Goal: Task Accomplishment & Management: Manage account settings

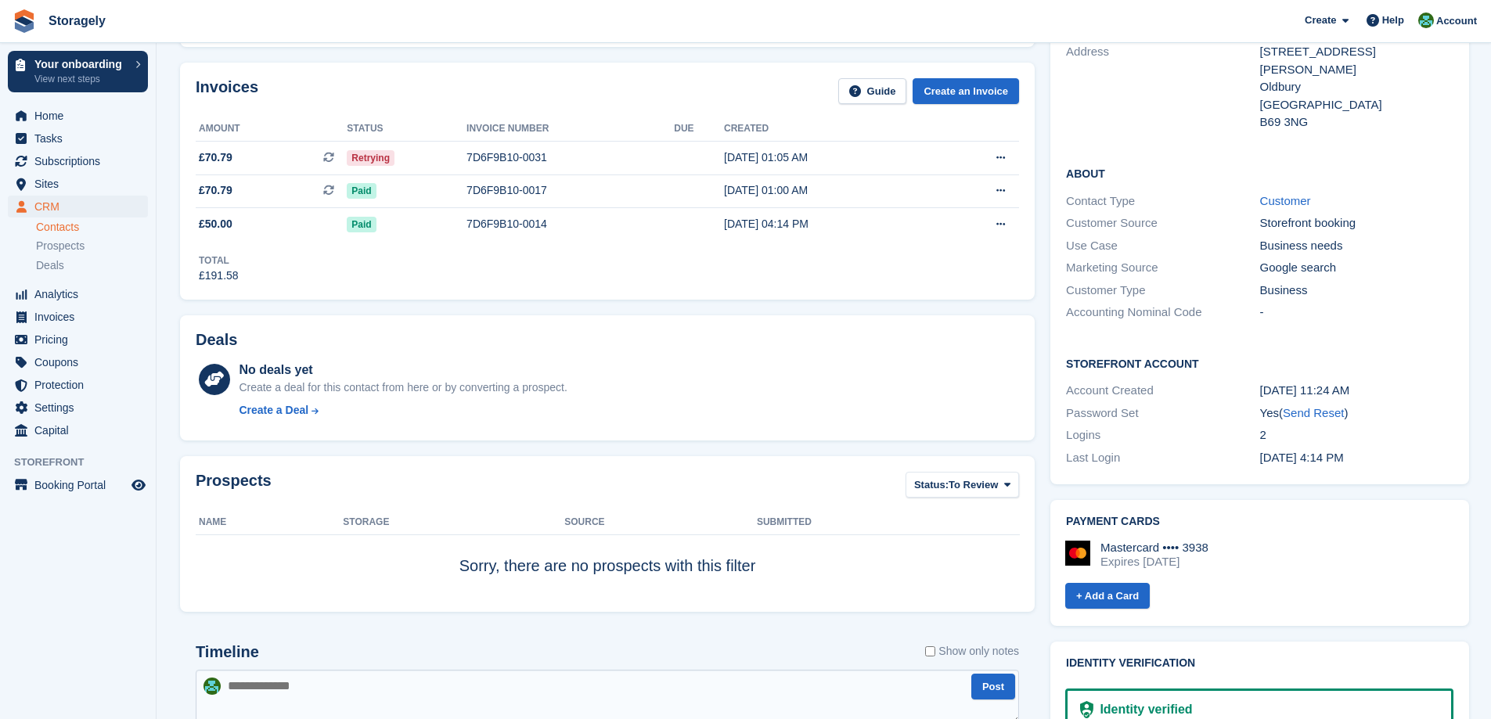
scroll to position [626, 0]
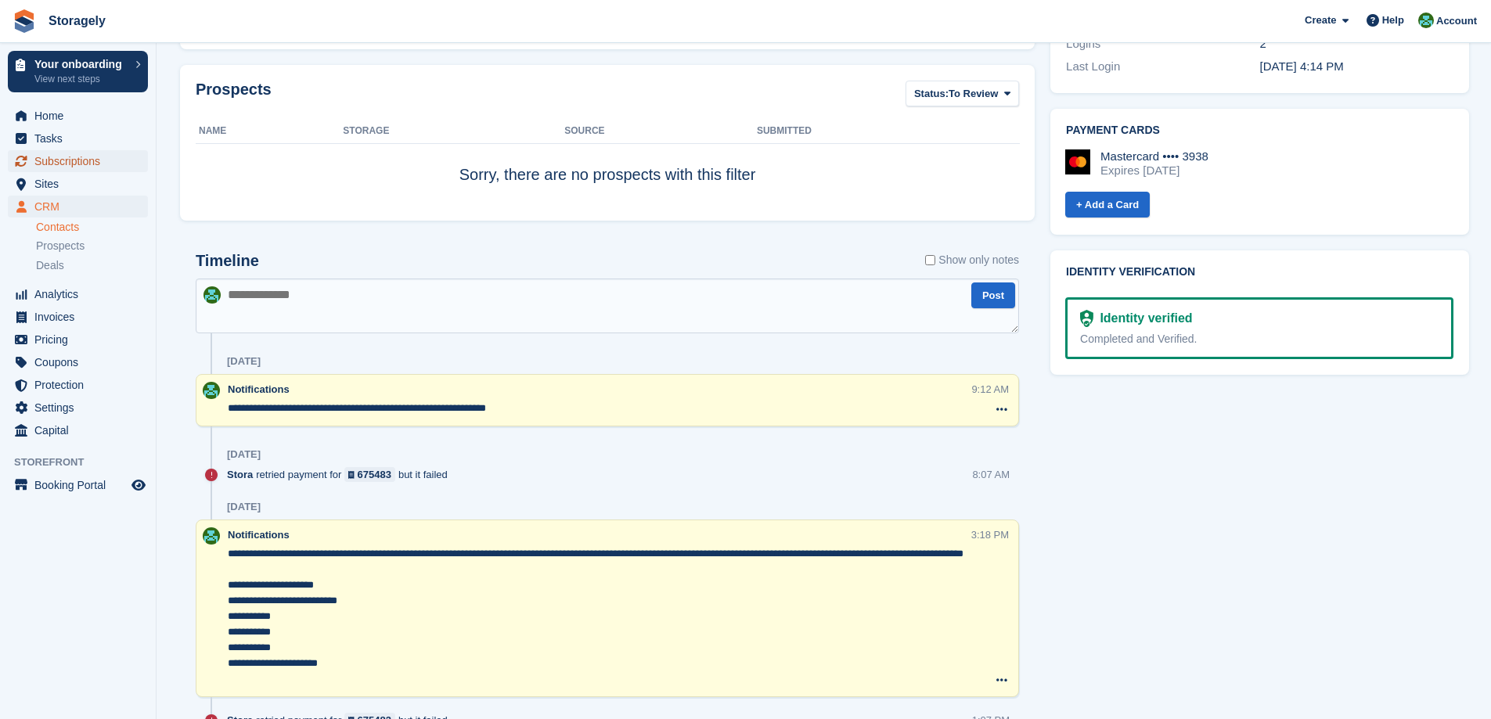
click at [59, 164] on span "Subscriptions" at bounding box center [81, 161] width 94 height 22
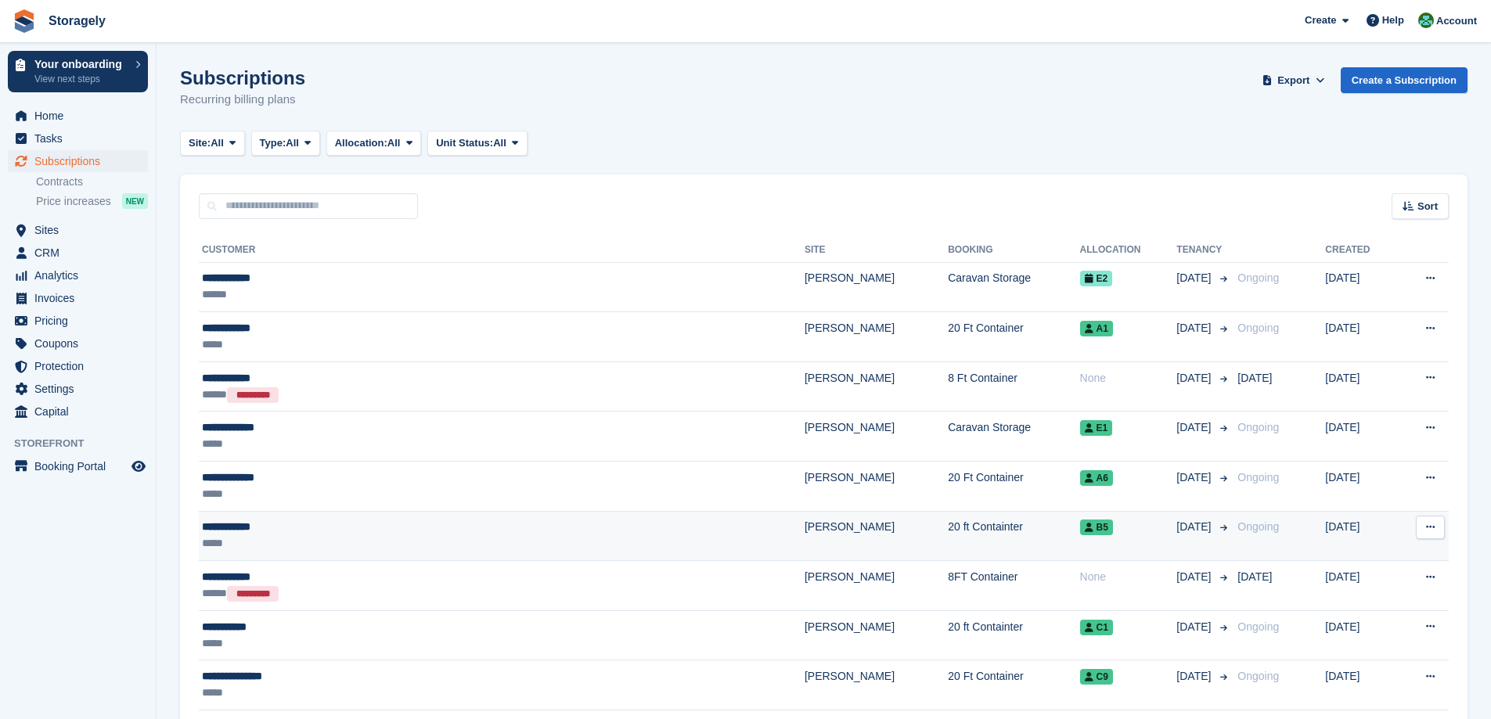
scroll to position [156, 0]
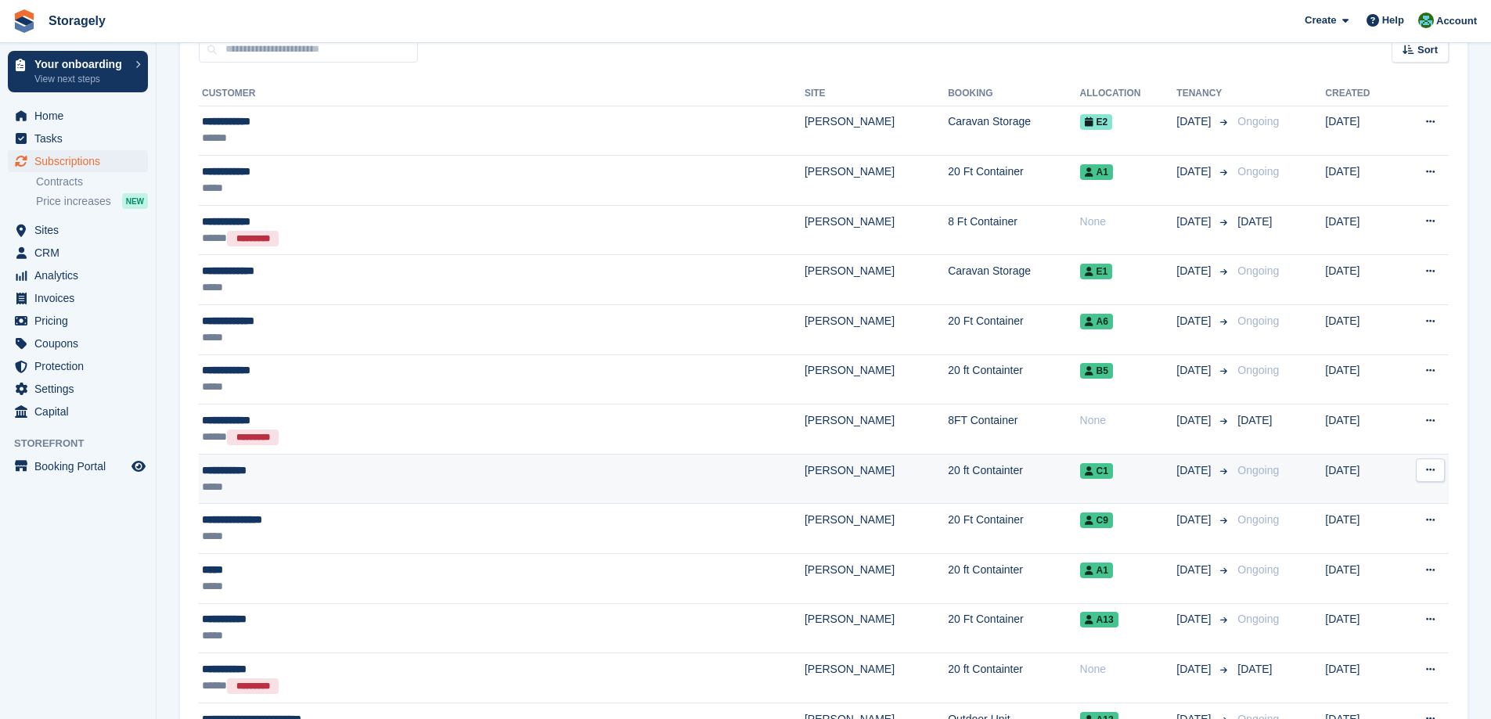
click at [278, 473] on div "**********" at bounding box center [390, 470] width 377 height 16
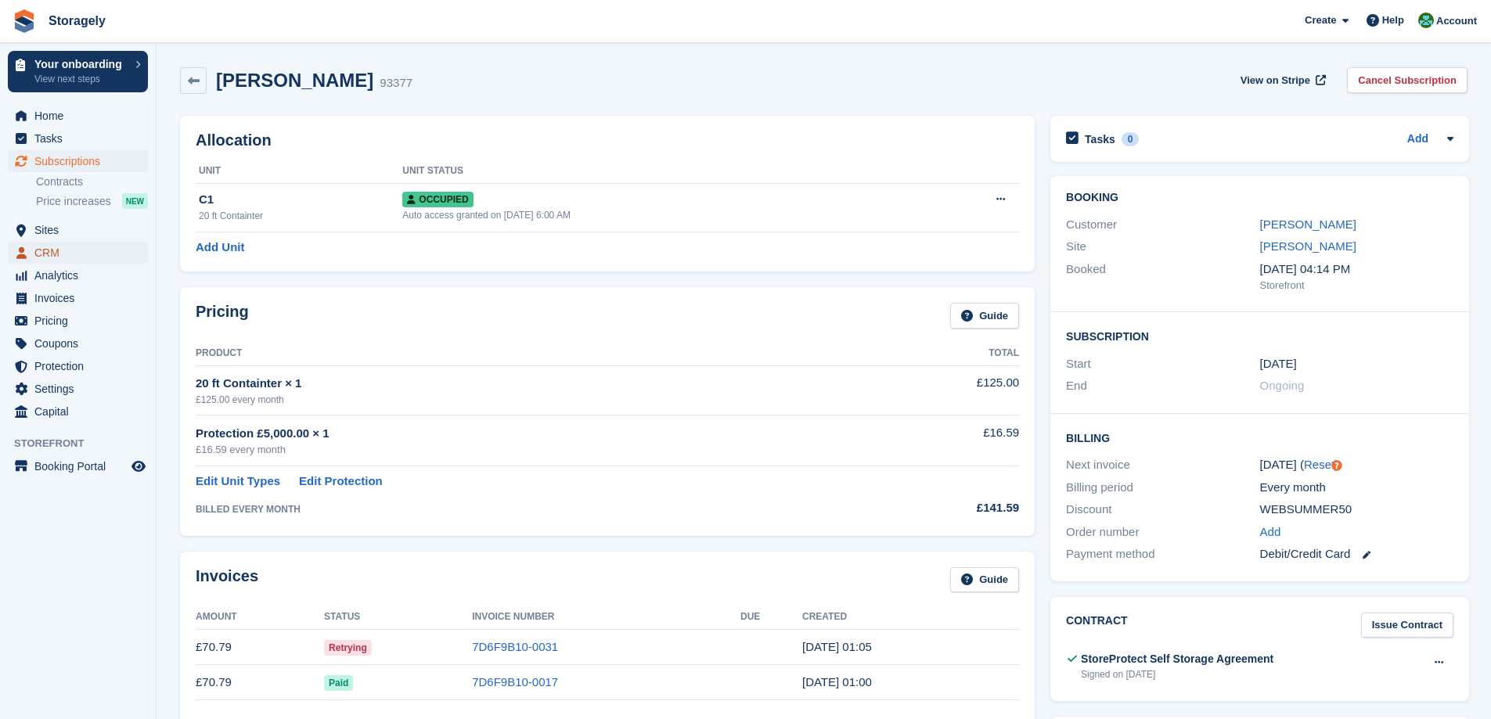
click at [49, 246] on span "CRM" at bounding box center [81, 253] width 94 height 22
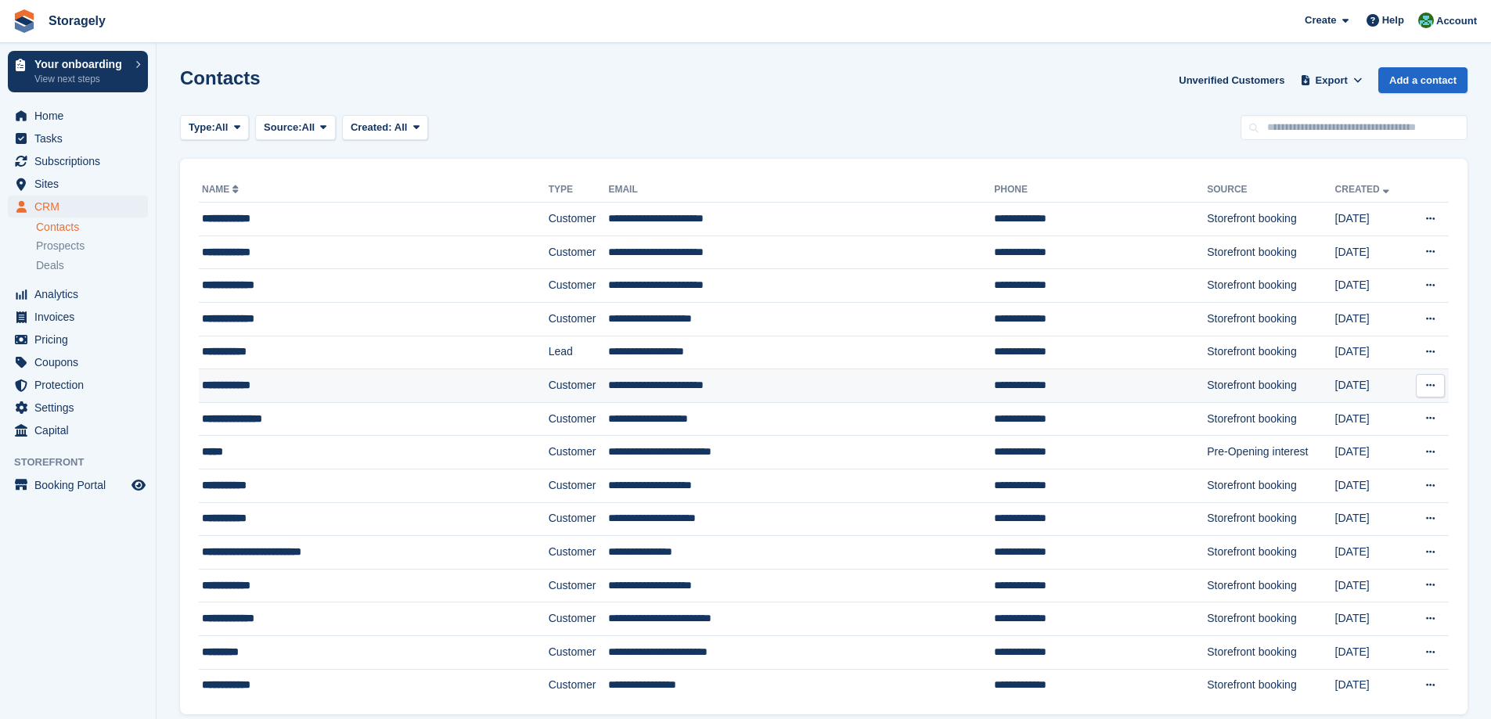
click at [318, 383] on div "**********" at bounding box center [338, 385] width 273 height 16
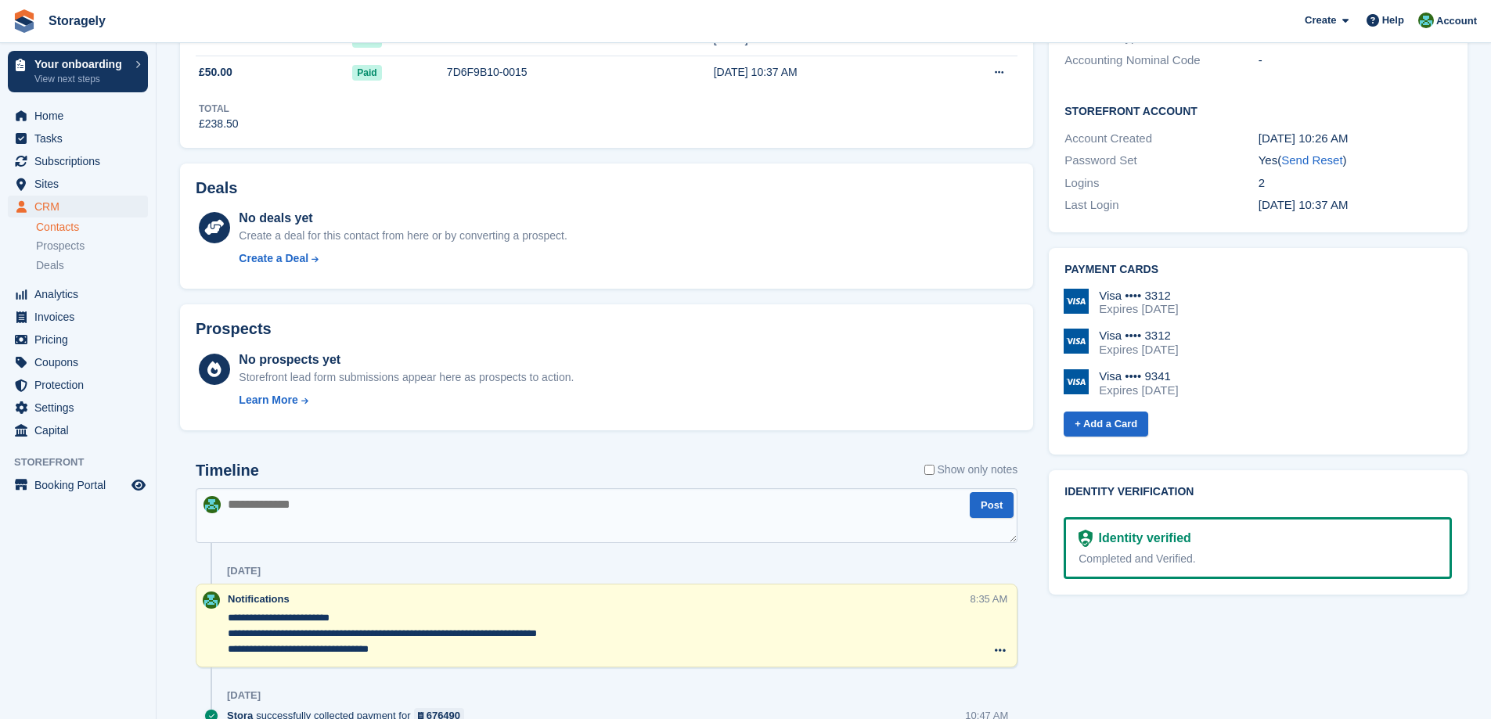
scroll to position [782, 0]
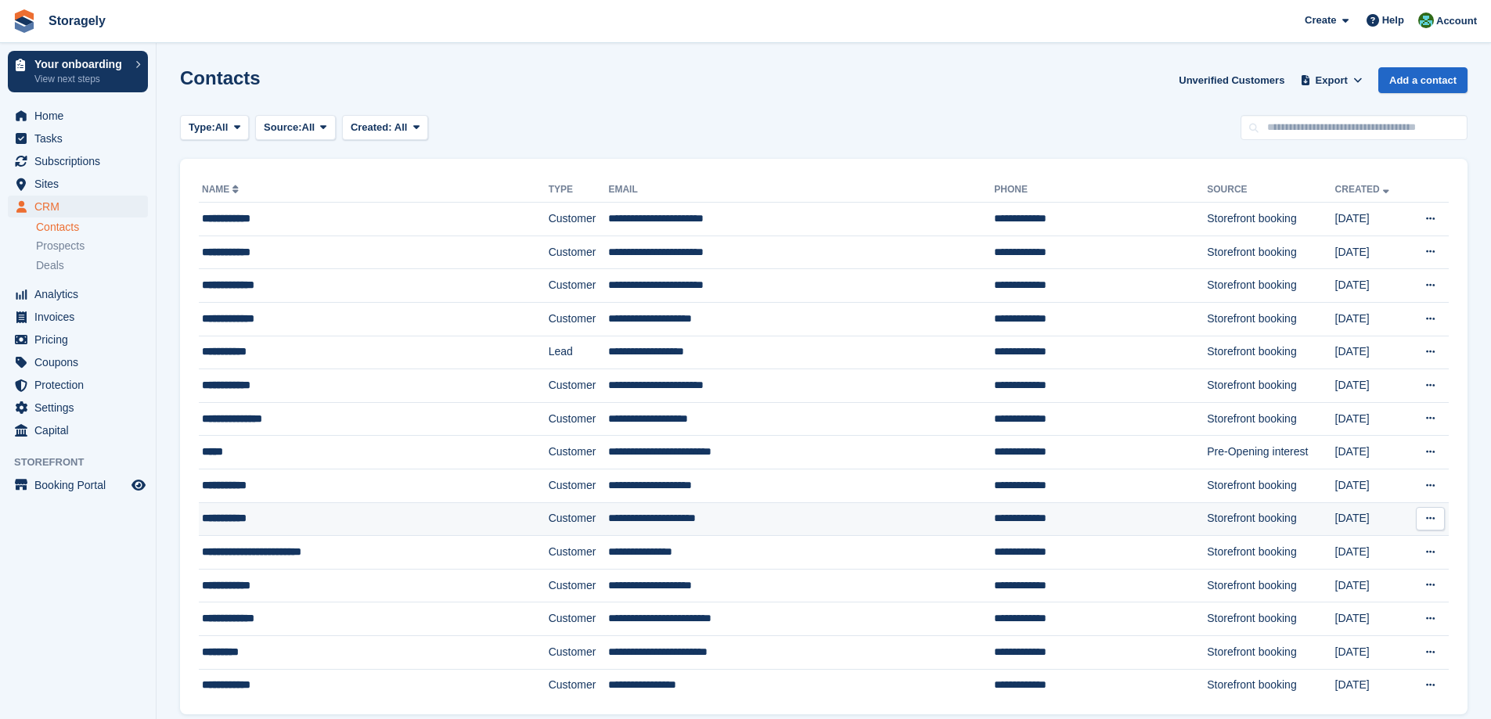
click at [264, 515] on div "**********" at bounding box center [338, 518] width 273 height 16
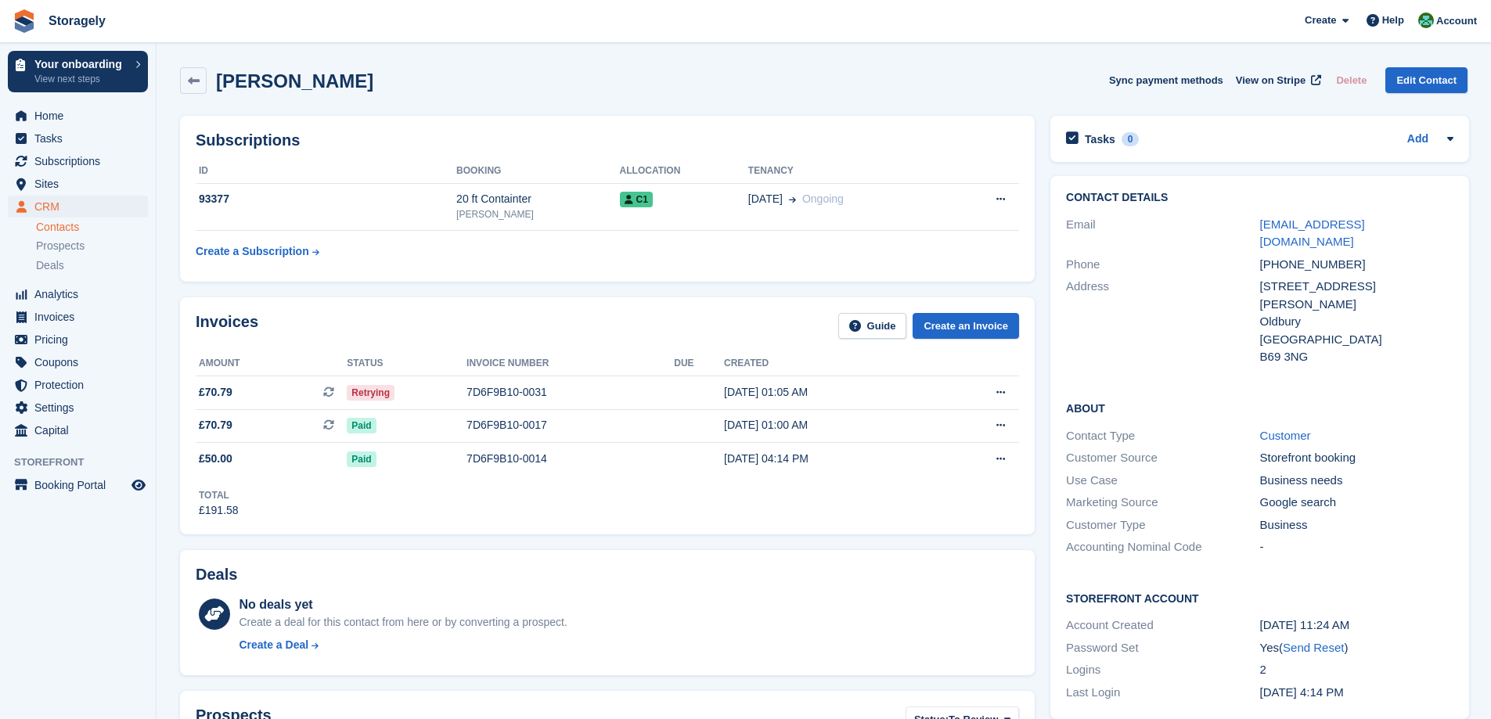
click at [1034, 495] on div "Invoices Guide Create an Invoice Amount Status Invoice number Due Created £70.7…" at bounding box center [607, 416] width 870 height 252
click at [710, 283] on div "Subscriptions ID Booking Allocation Tenancy 93377 20 ft Containter [PERSON_NAME…" at bounding box center [607, 199] width 870 height 182
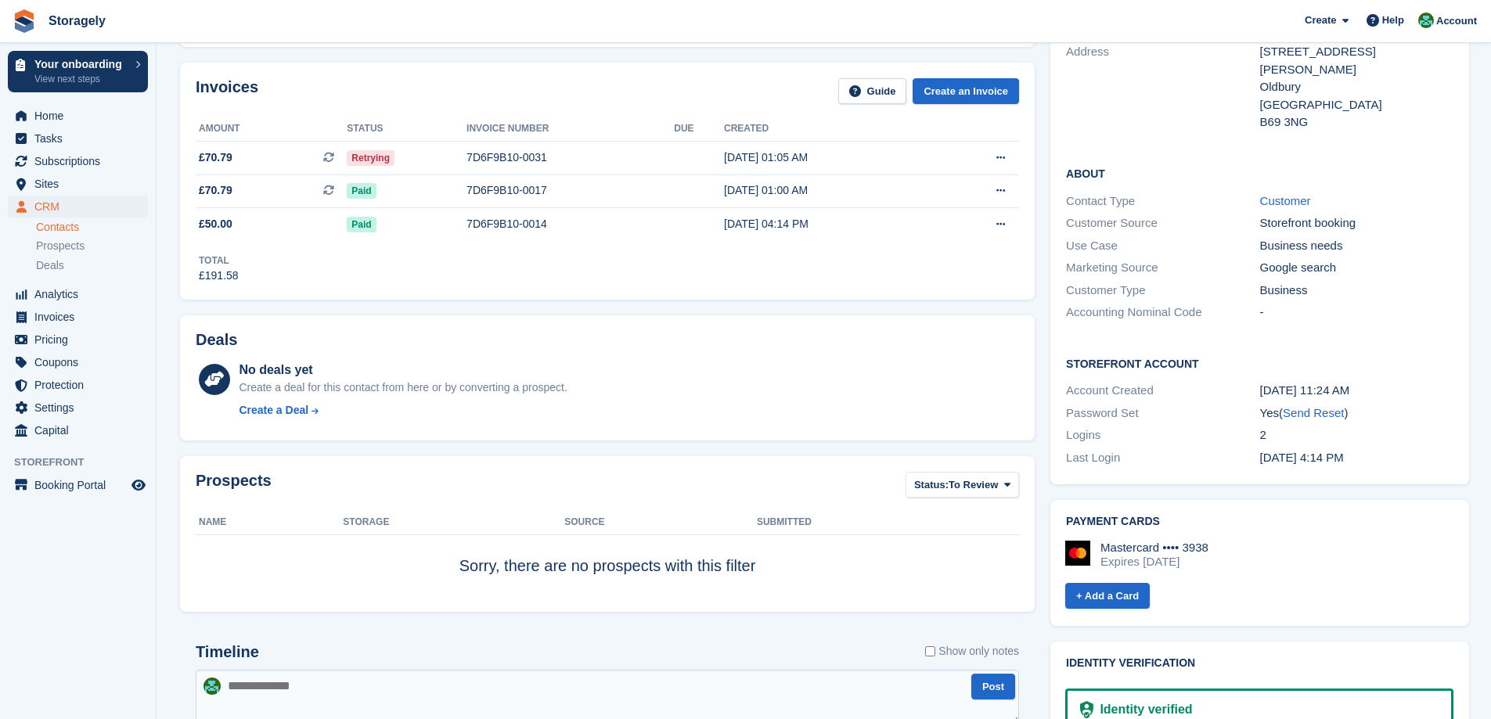
scroll to position [548, 0]
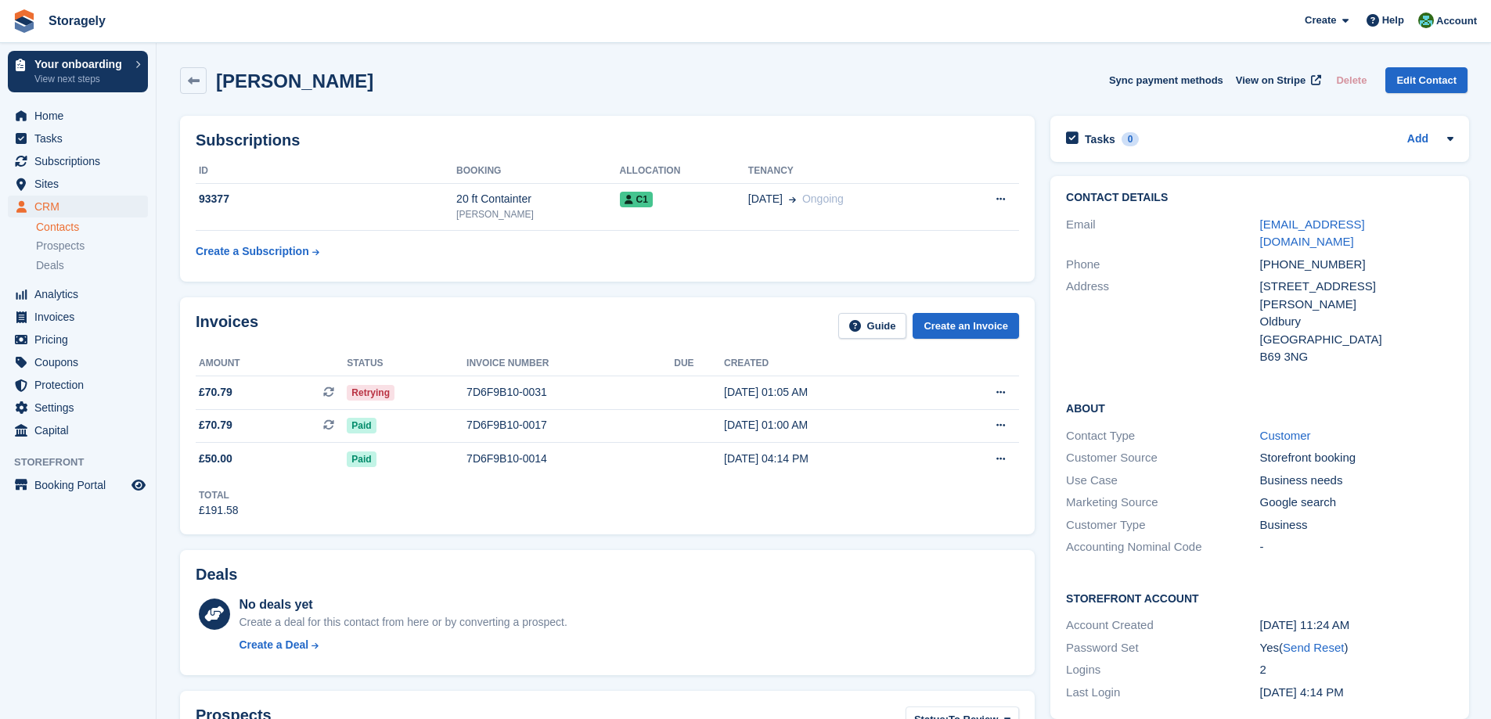
click at [1033, 497] on div "Invoices Guide Create an Invoice Amount Status Invoice number Due Created £70.7…" at bounding box center [607, 415] width 854 height 236
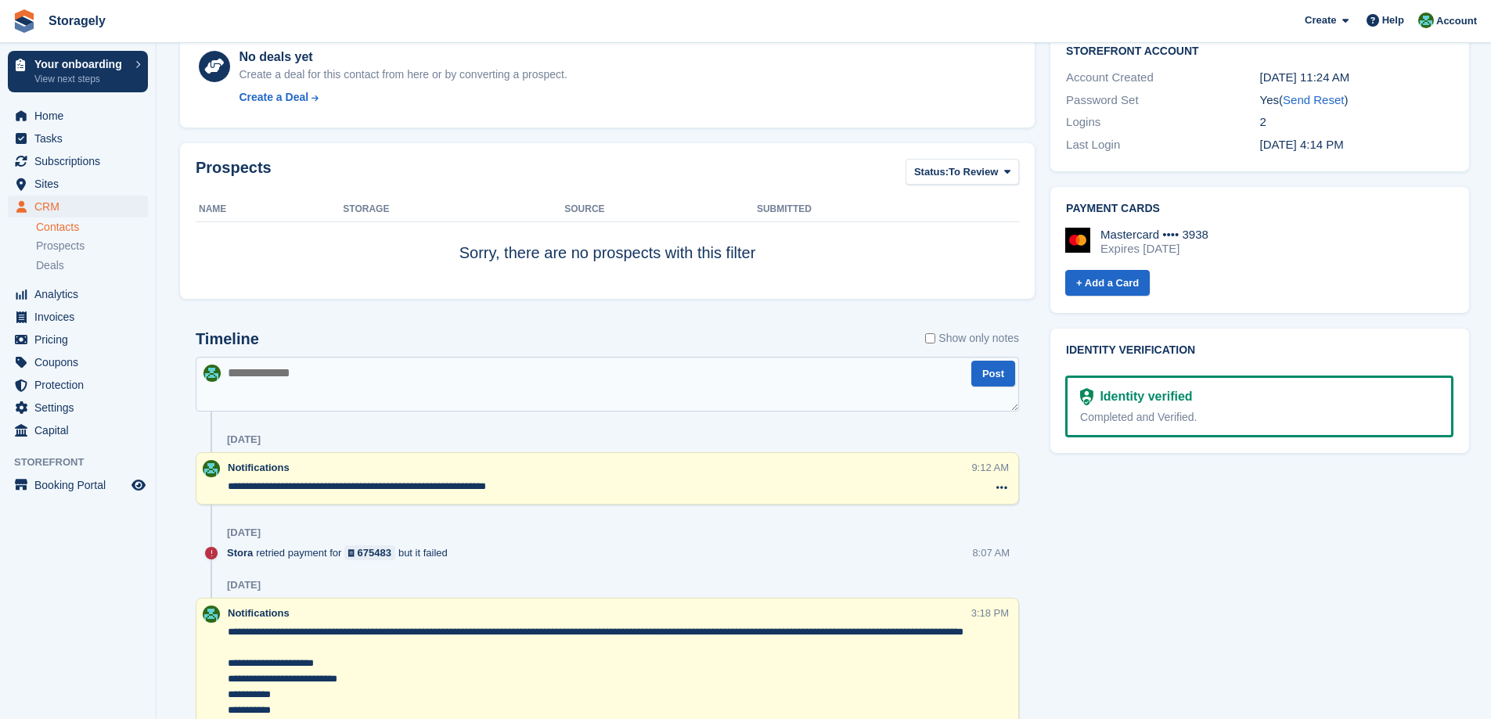
scroll to position [626, 0]
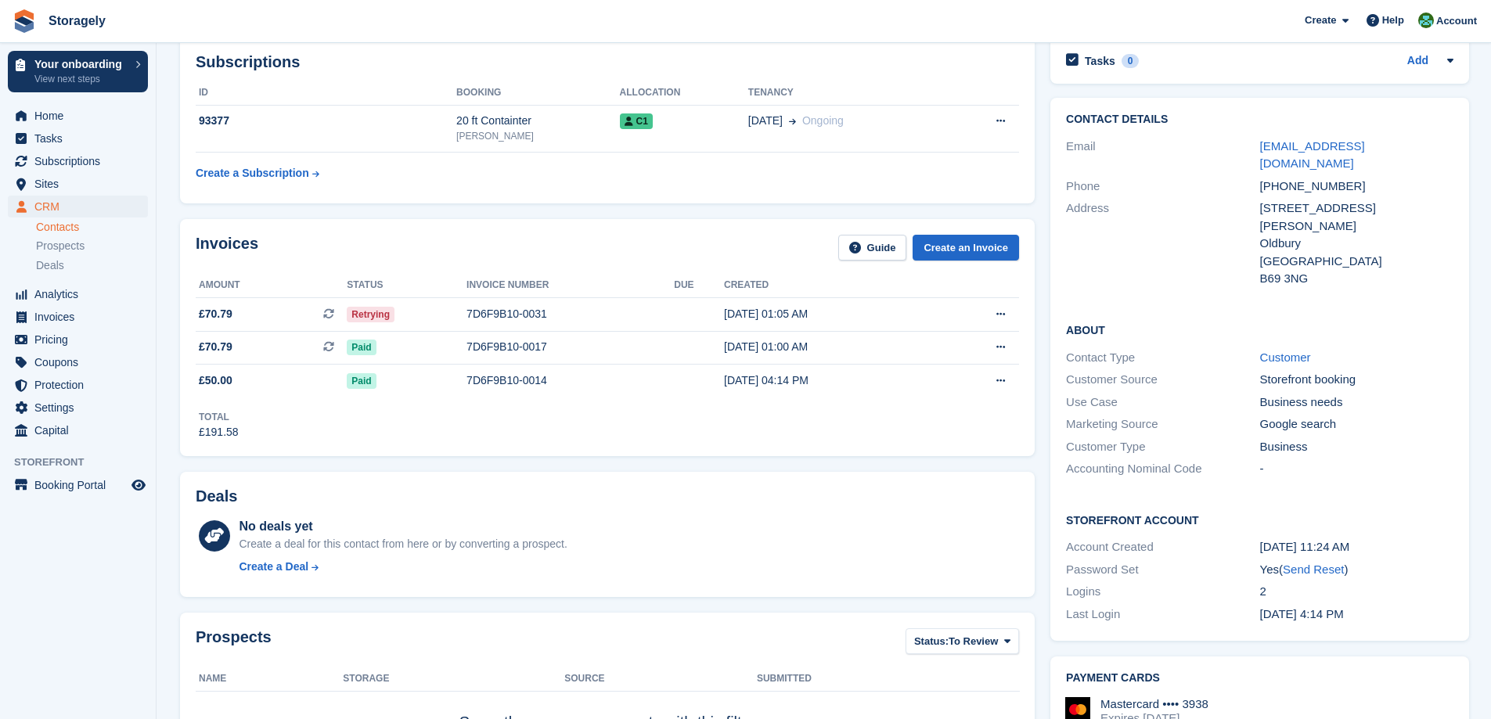
scroll to position [0, 0]
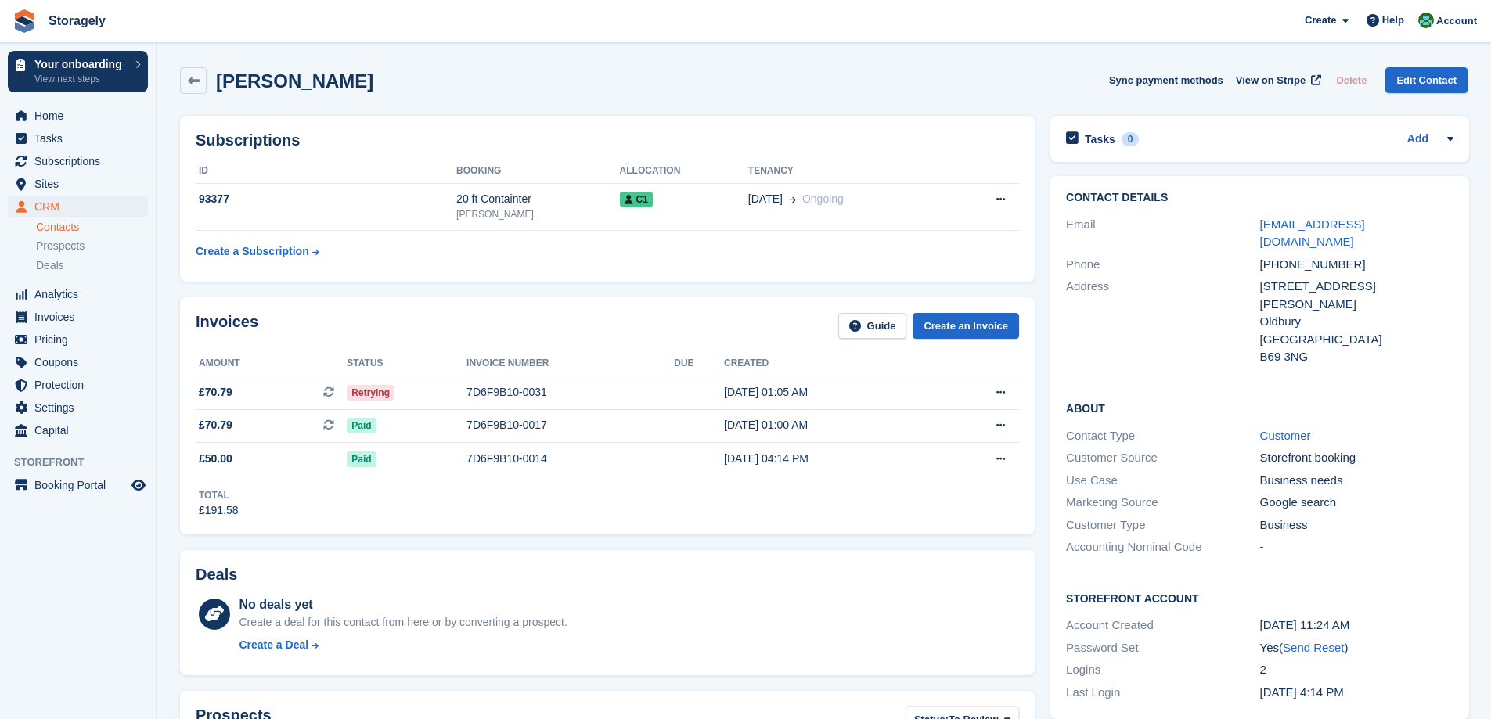
click at [1036, 313] on div "Invoices Guide Create an Invoice Amount Status Invoice number Due Created £70.7…" at bounding box center [607, 416] width 870 height 252
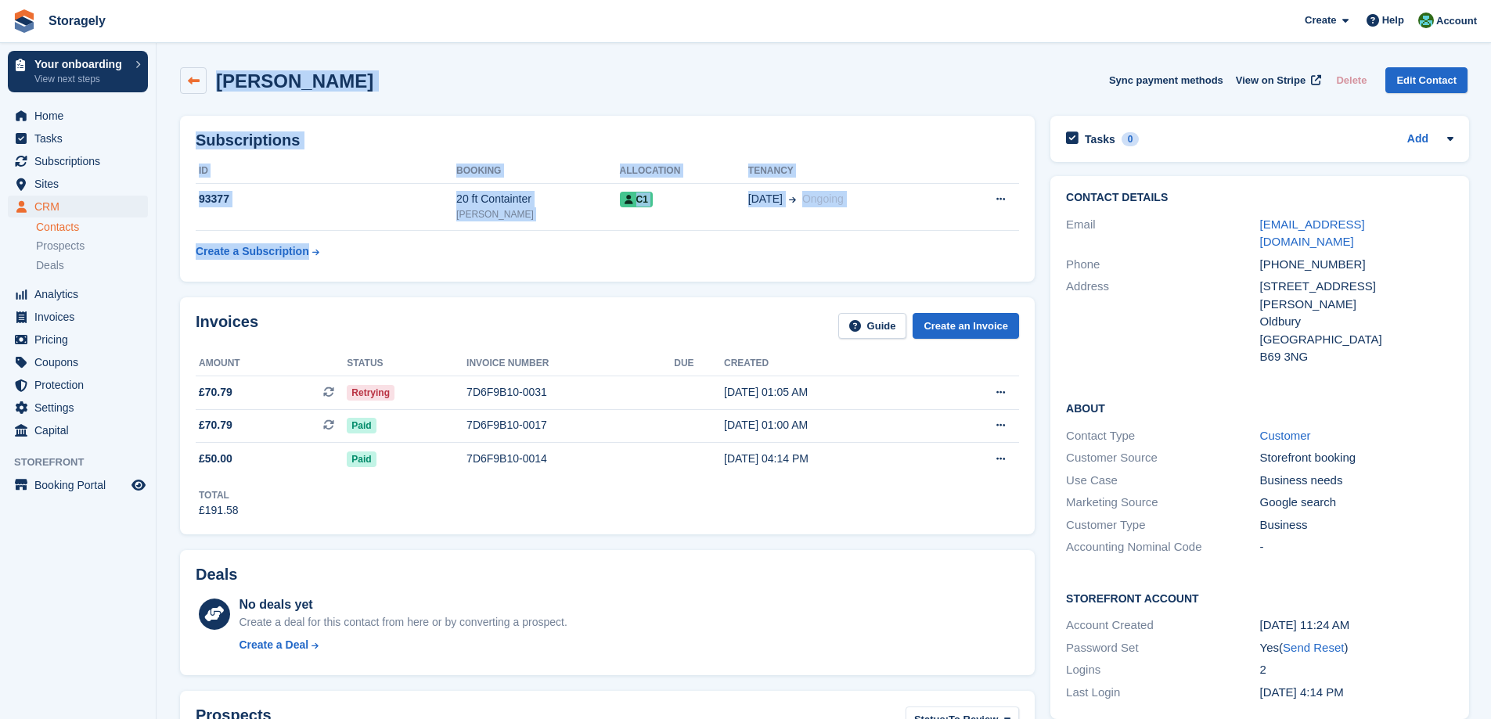
drag, startPoint x: 944, startPoint y: 246, endPoint x: 192, endPoint y: 88, distance: 768.4
click at [223, 82] on h2 "Aaron Masih" at bounding box center [294, 80] width 157 height 21
drag, startPoint x: 225, startPoint y: 79, endPoint x: 441, endPoint y: 260, distance: 281.0
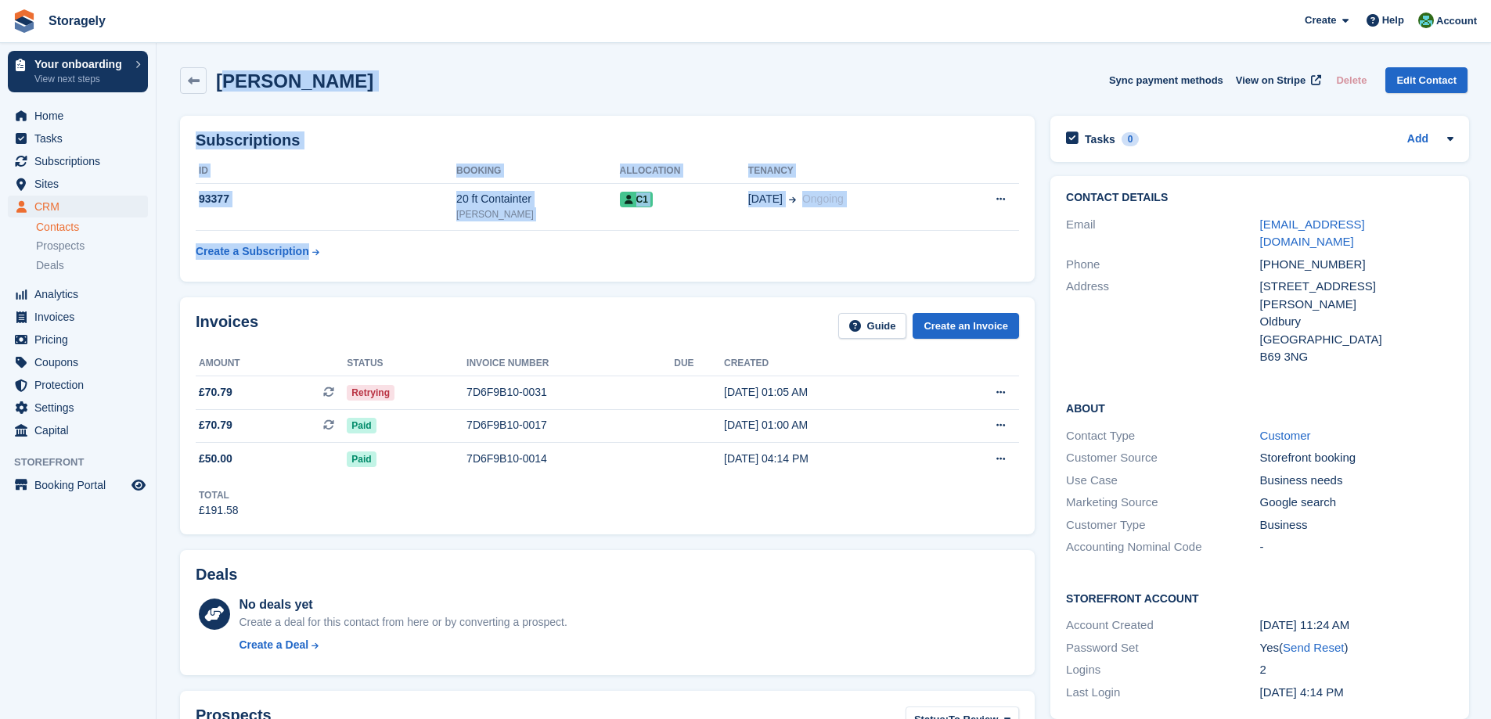
click at [441, 260] on td "Create a Subscription" at bounding box center [326, 248] width 261 height 35
drag, startPoint x: 441, startPoint y: 257, endPoint x: 235, endPoint y: 80, distance: 271.8
click at [235, 80] on h2 "Aaron Masih" at bounding box center [294, 80] width 157 height 21
drag, startPoint x: 235, startPoint y: 80, endPoint x: 376, endPoint y: 236, distance: 210.5
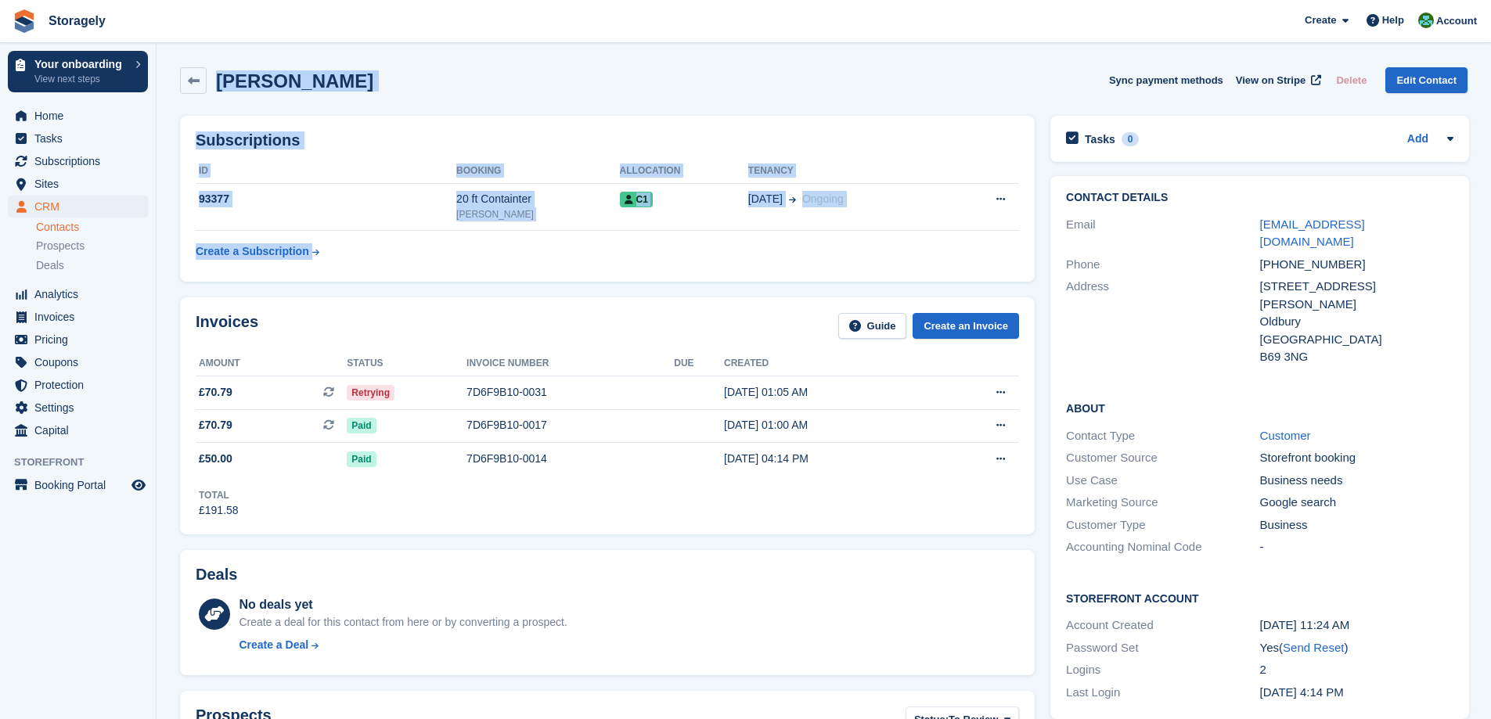
click at [376, 236] on td "Create a Subscription" at bounding box center [326, 248] width 261 height 35
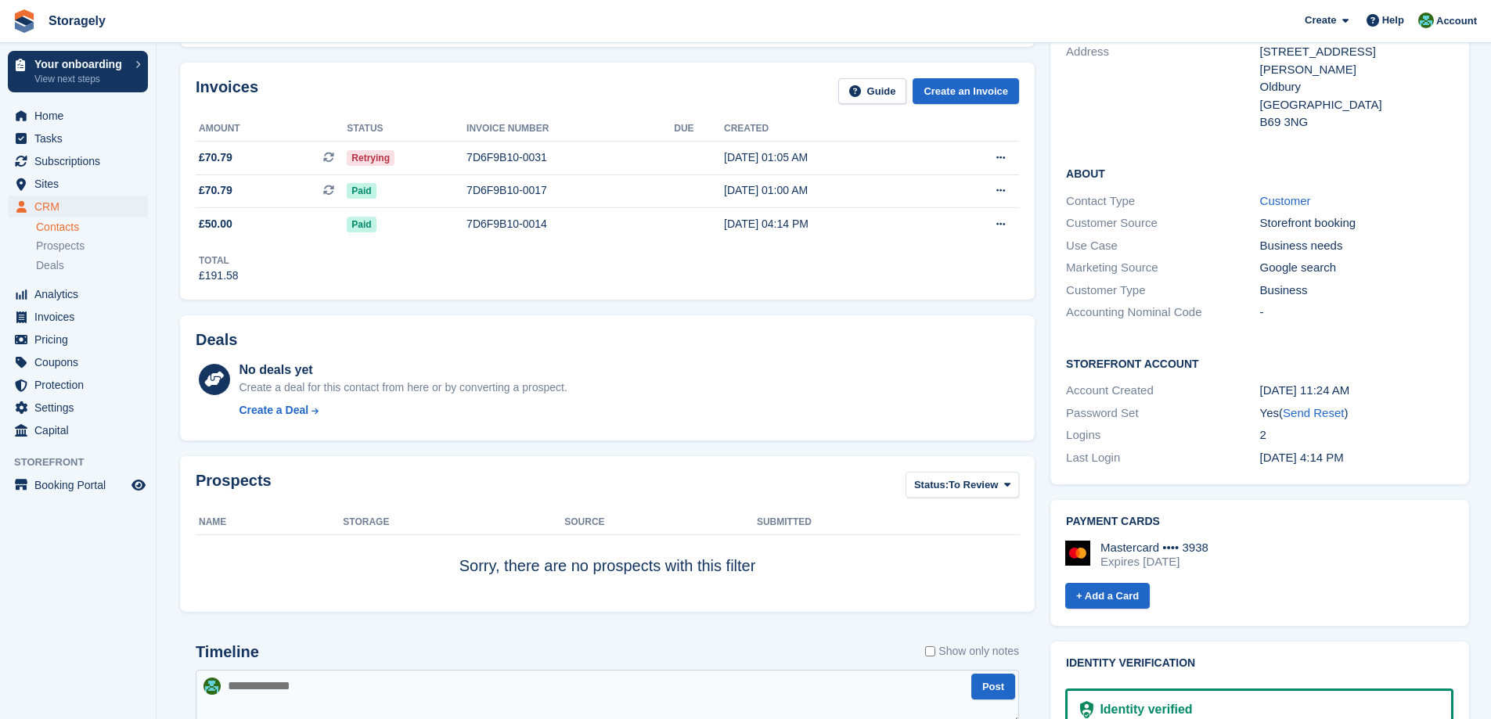
scroll to position [782, 0]
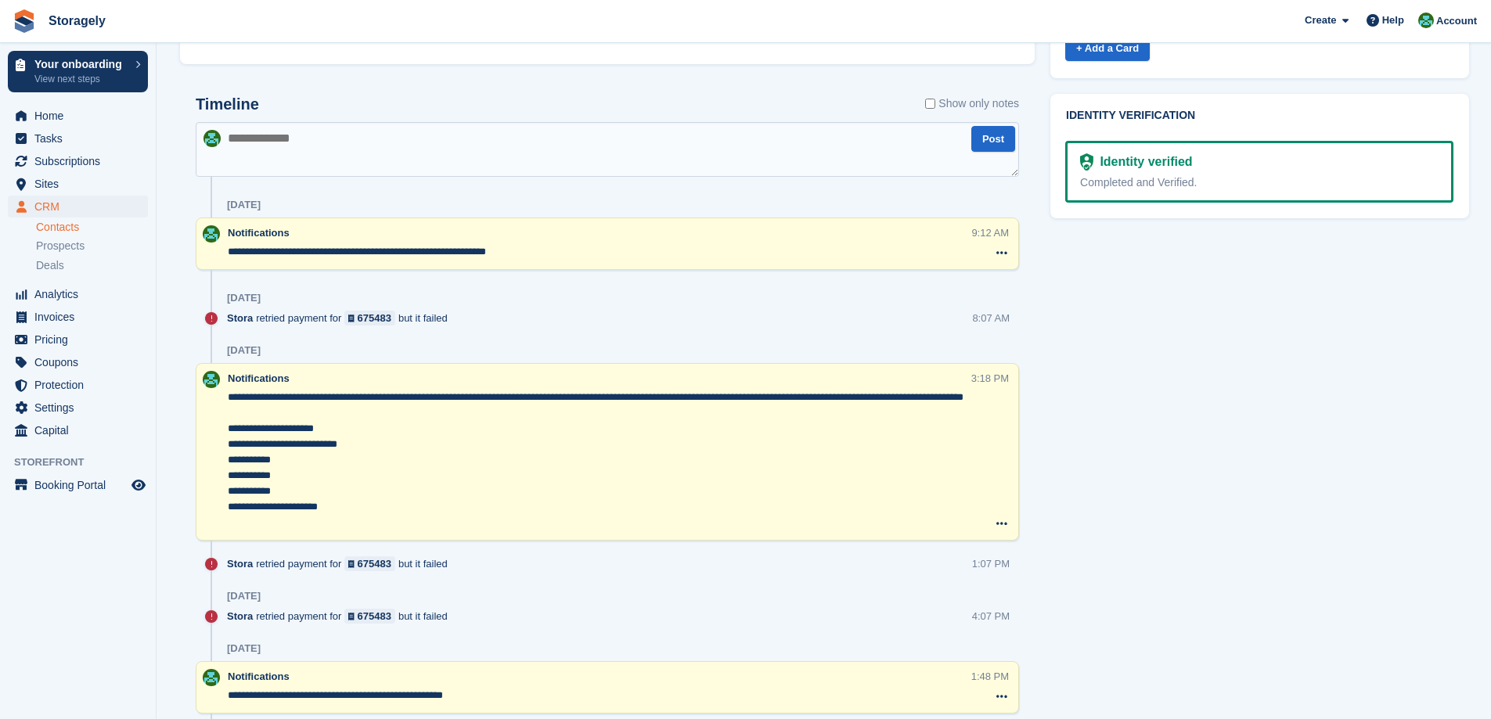
click at [462, 272] on div at bounding box center [607, 278] width 823 height 16
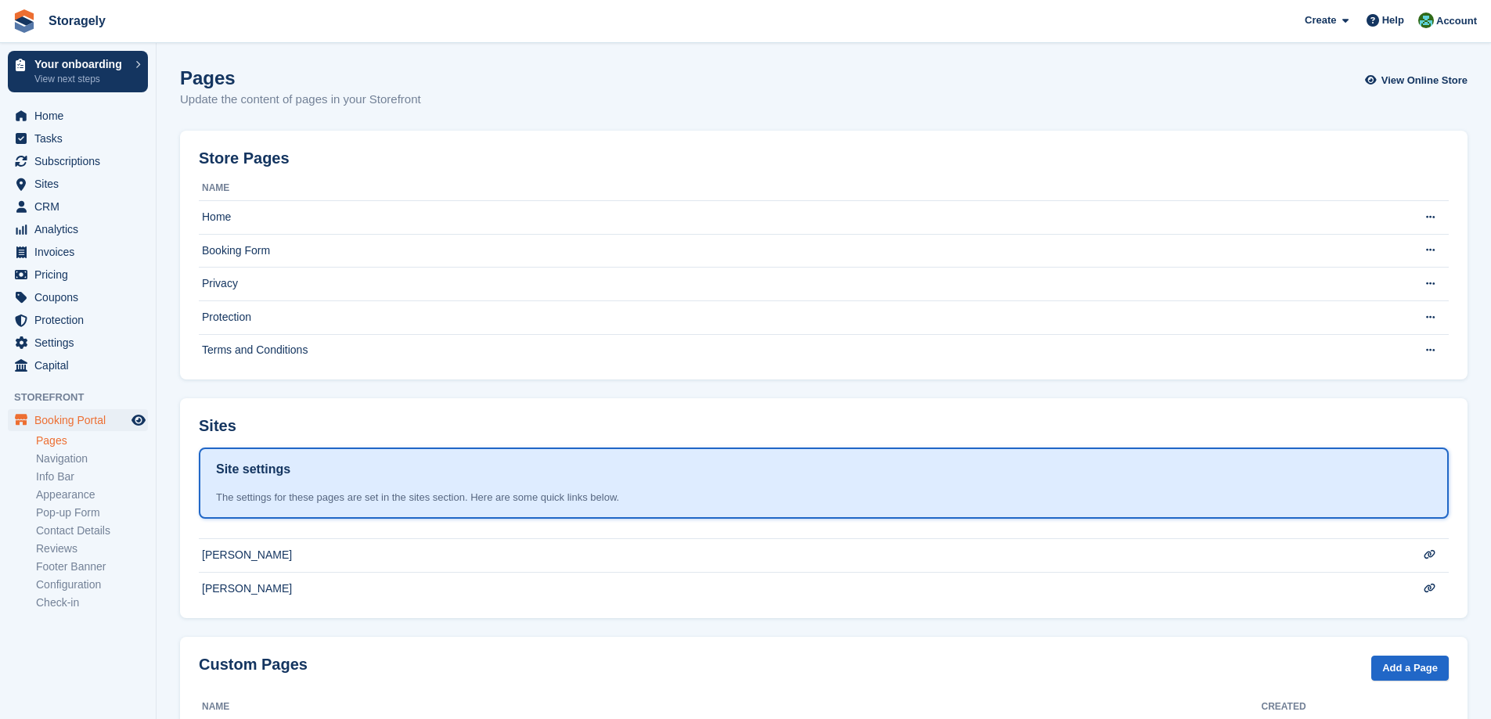
click at [363, 142] on div "Store Pages Name Home Edit page View on Storefront Delete page This page cannot…" at bounding box center [823, 256] width 1287 height 250
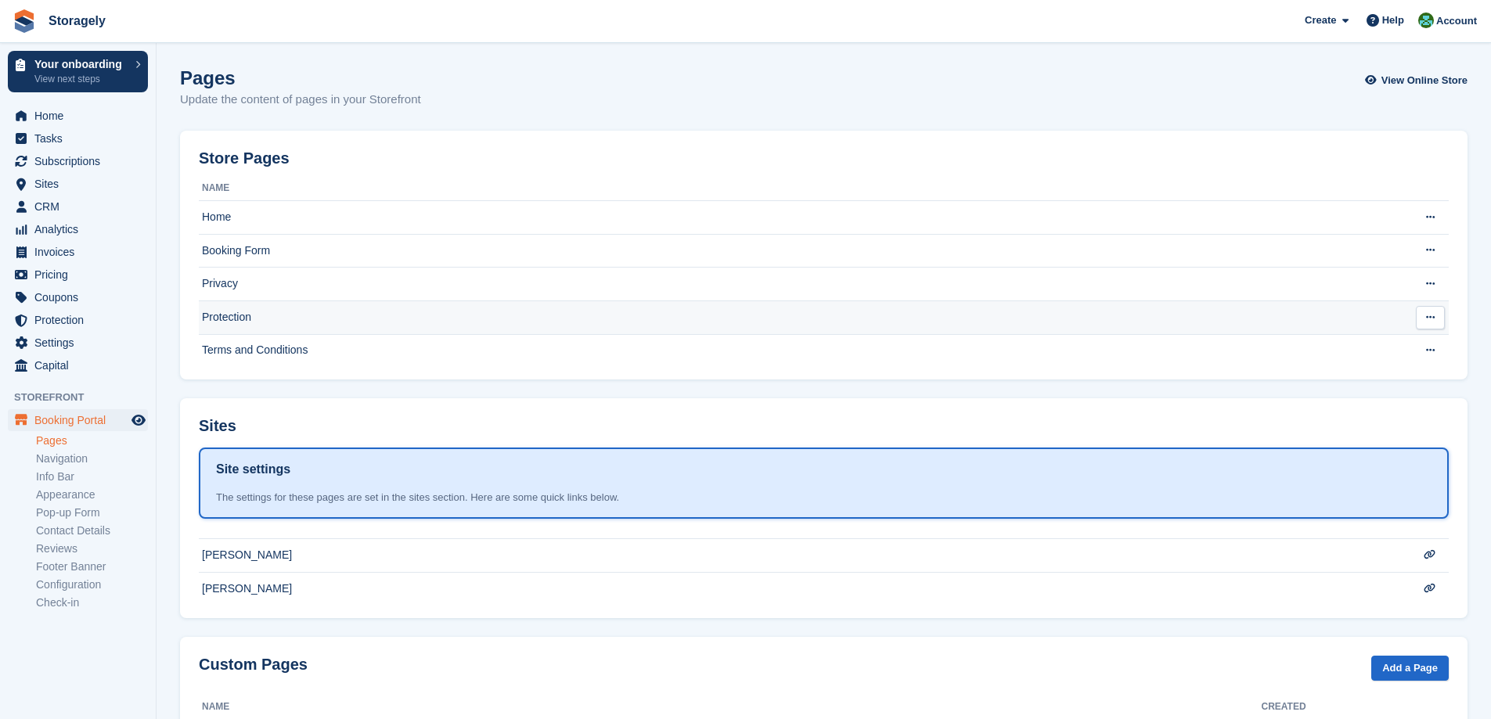
scroll to position [79, 0]
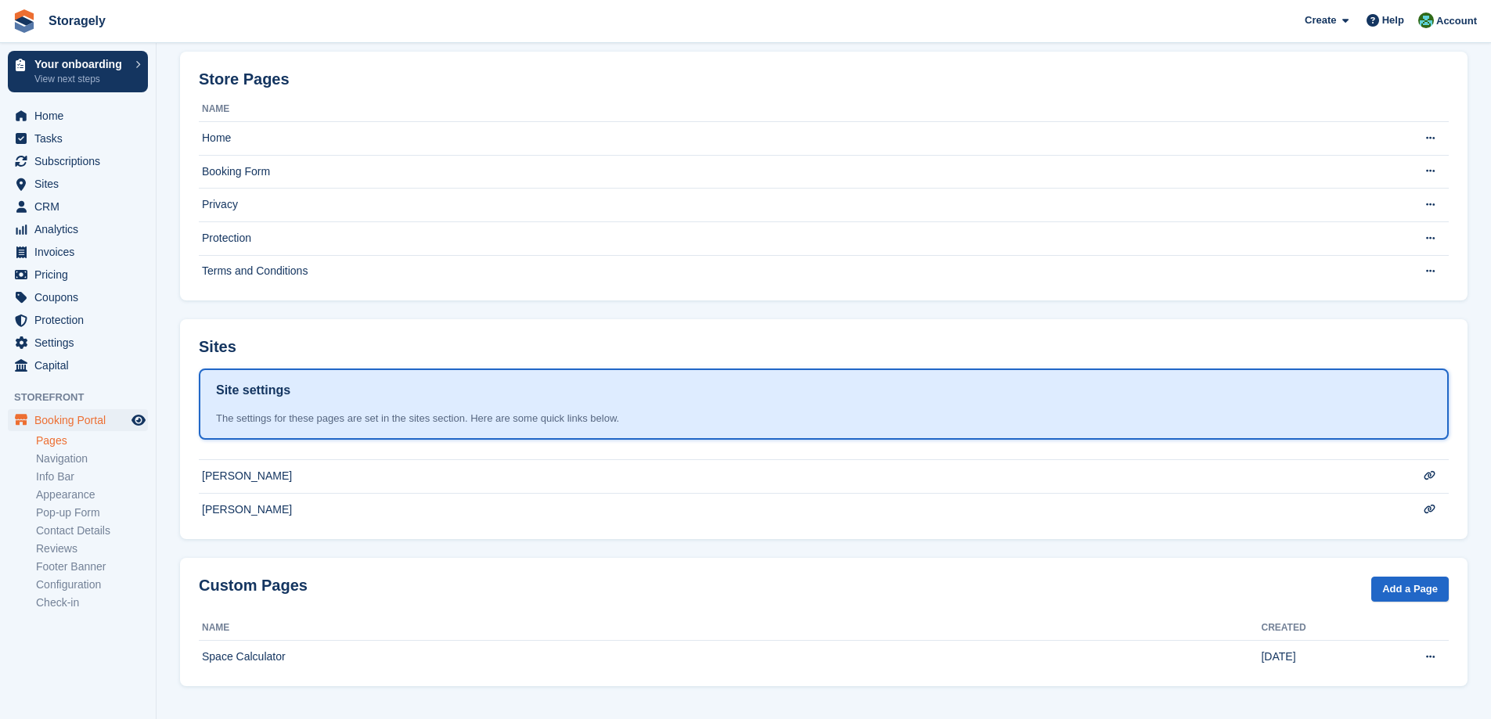
click at [165, 319] on section "Pages Update the content of pages in your Storefront View Online Store Store Pa…" at bounding box center [823, 320] width 1334 height 798
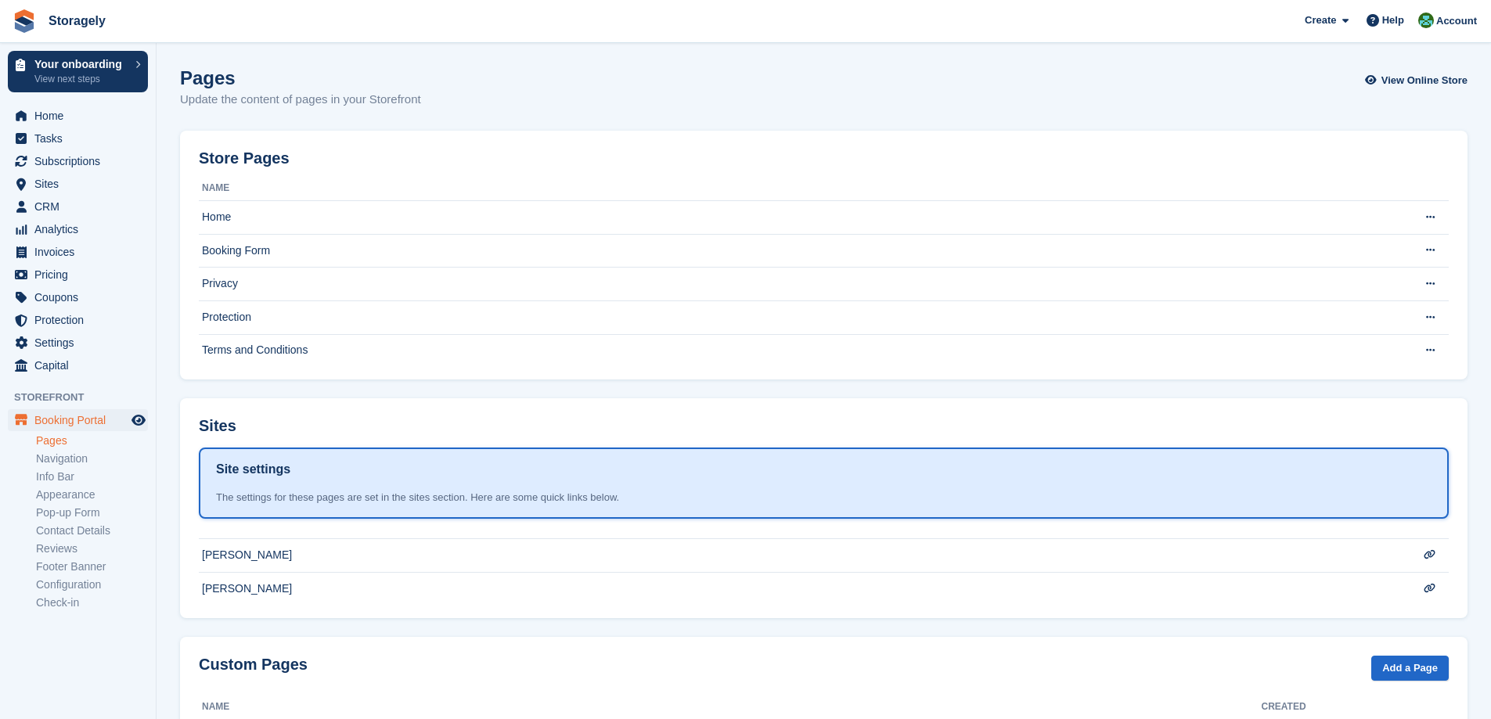
click at [163, 322] on section "Pages Update the content of pages in your Storefront View Online Store Store Pa…" at bounding box center [823, 399] width 1334 height 798
